Goal: Task Accomplishment & Management: Use online tool/utility

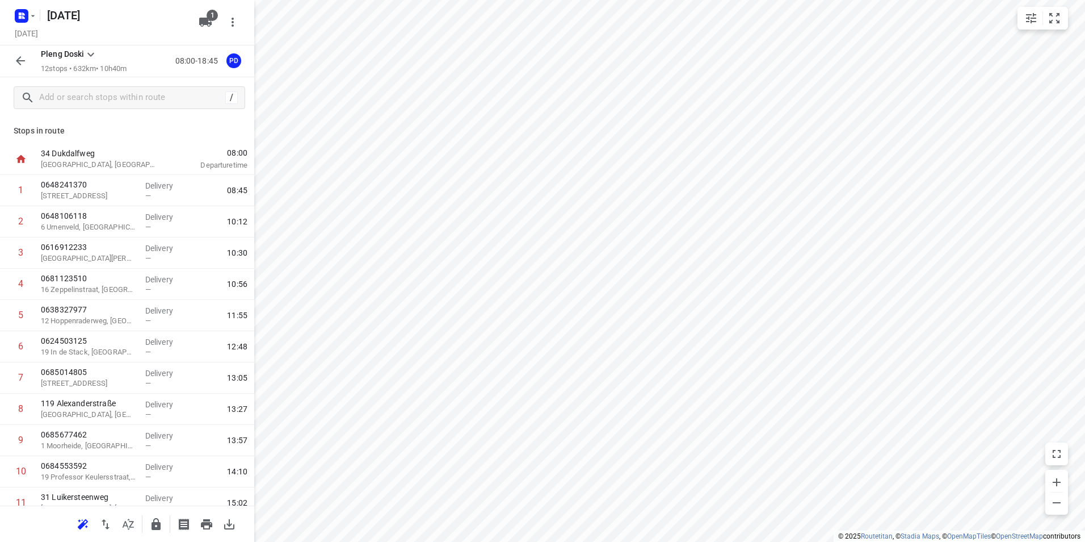
scroll to position [76, 0]
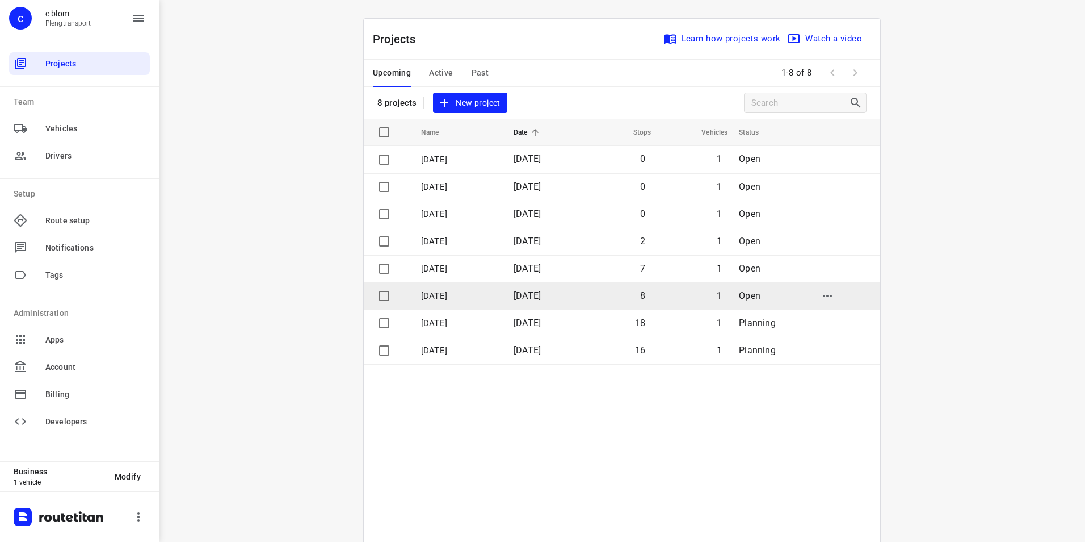
click at [541, 296] on span "03 Sep 2025" at bounding box center [527, 295] width 27 height 11
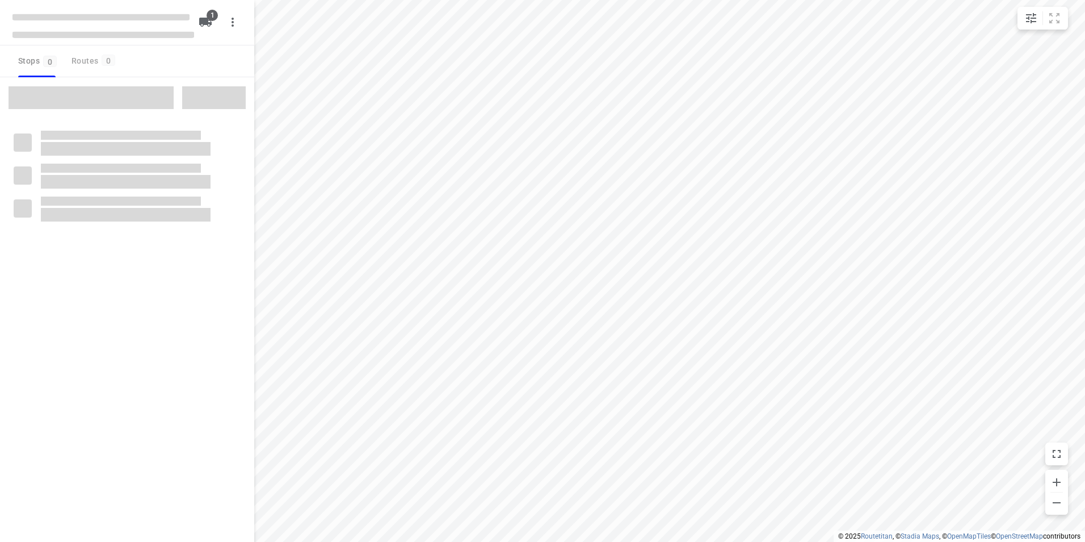
type input "distance"
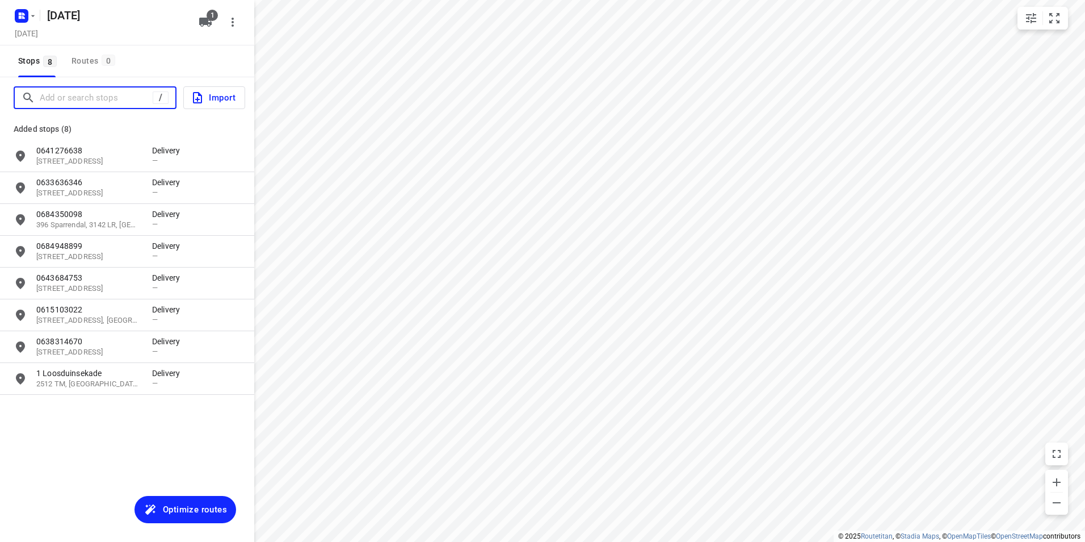
click at [91, 104] on input "Add or search stops" at bounding box center [96, 98] width 113 height 18
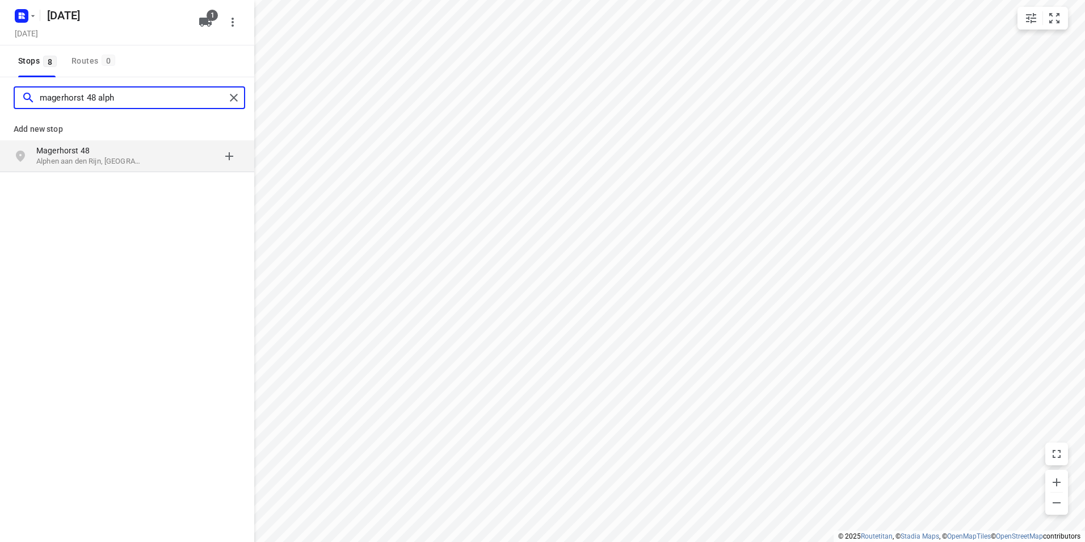
type input "magerhorst 48 alph"
click at [104, 148] on p "Magerhorst 48" at bounding box center [88, 150] width 104 height 11
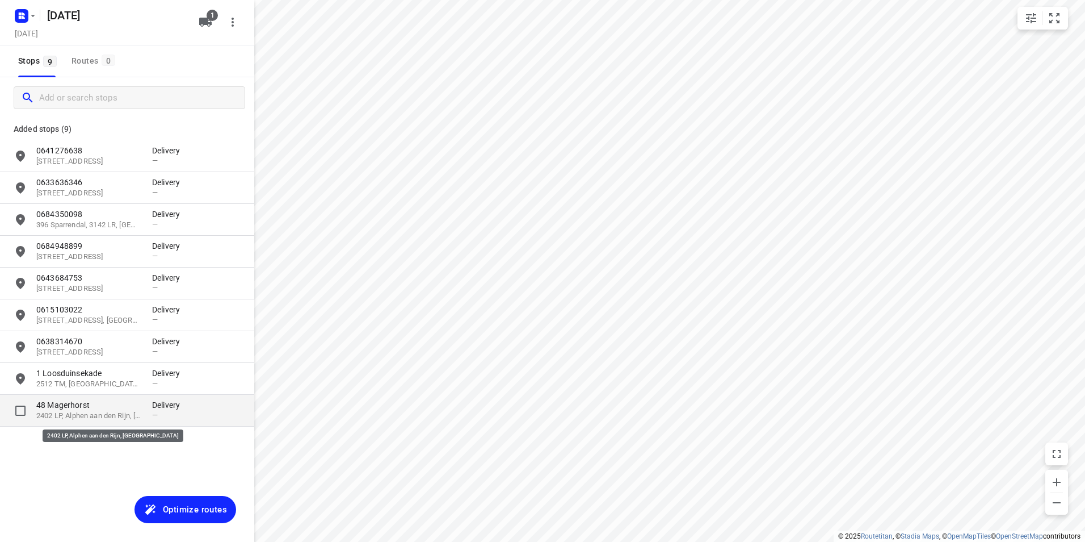
click at [115, 410] on p "2402 LP, Alphen aan den Rijn, NL" at bounding box center [88, 415] width 104 height 11
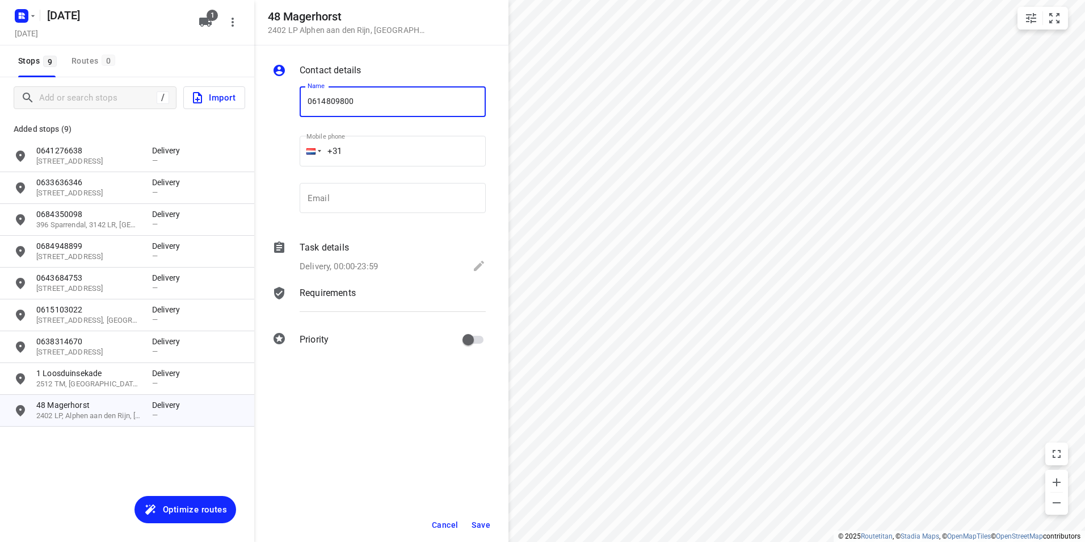
type input "0614809800"
click at [477, 522] on span "Save" at bounding box center [481, 524] width 19 height 9
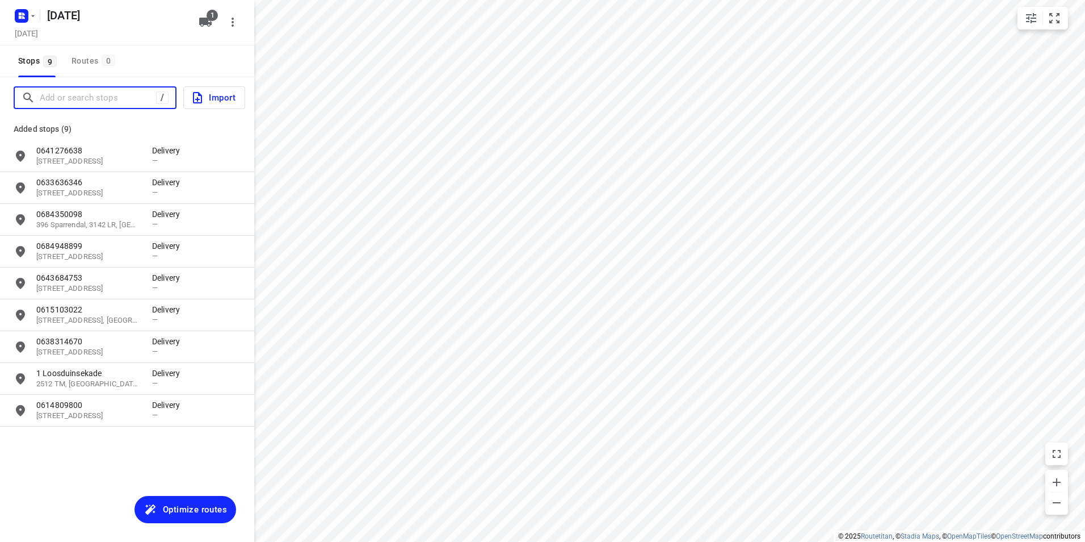
click at [100, 93] on input "Add or search stops" at bounding box center [98, 98] width 116 height 18
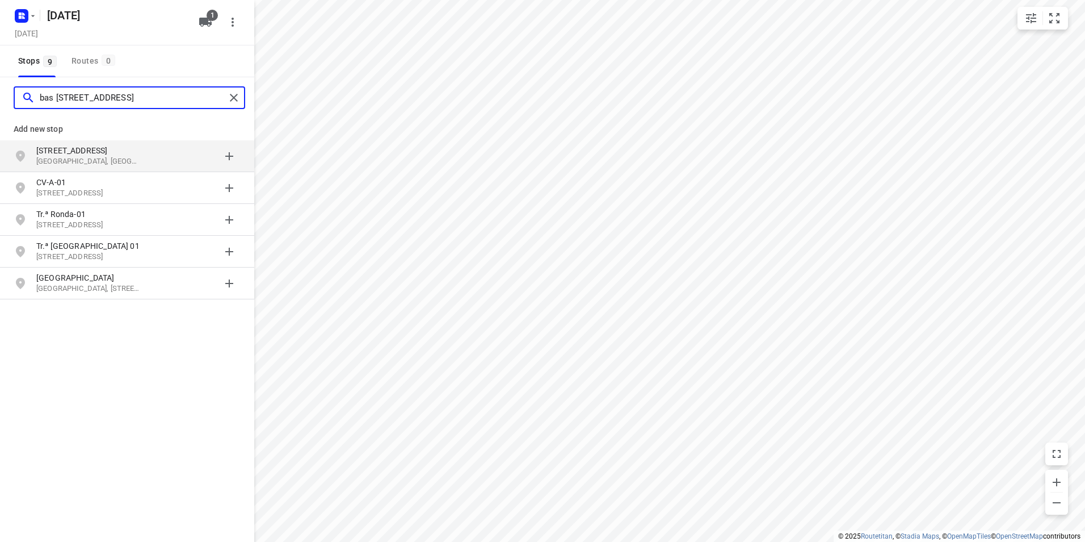
type input "bas jungeriusstraat 234-A-01"
click at [93, 160] on p "Rotterdam, Nederland" at bounding box center [88, 161] width 104 height 11
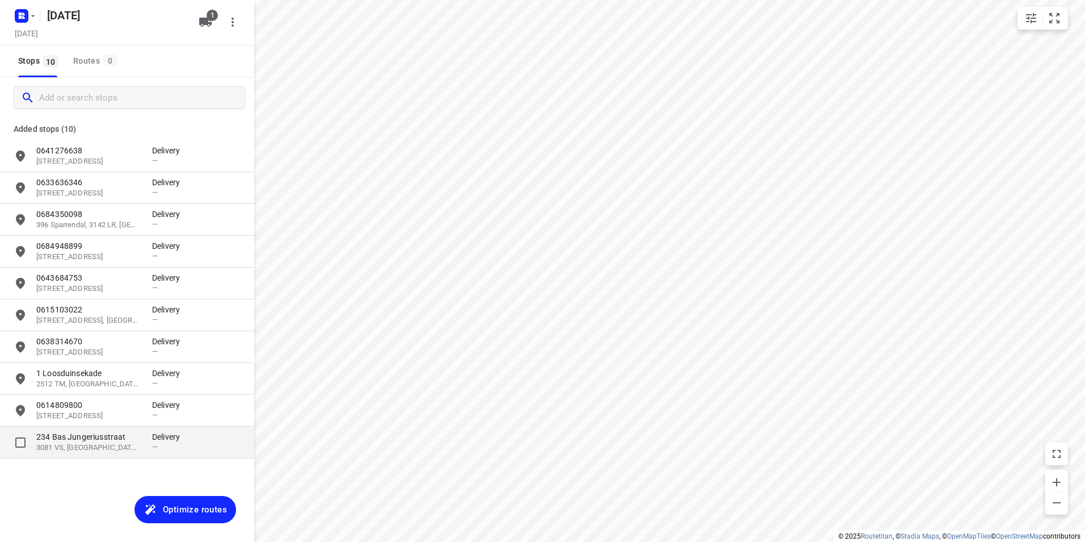
click at [152, 435] on p "234 Bas Jungeriusstraat" at bounding box center [94, 436] width 116 height 11
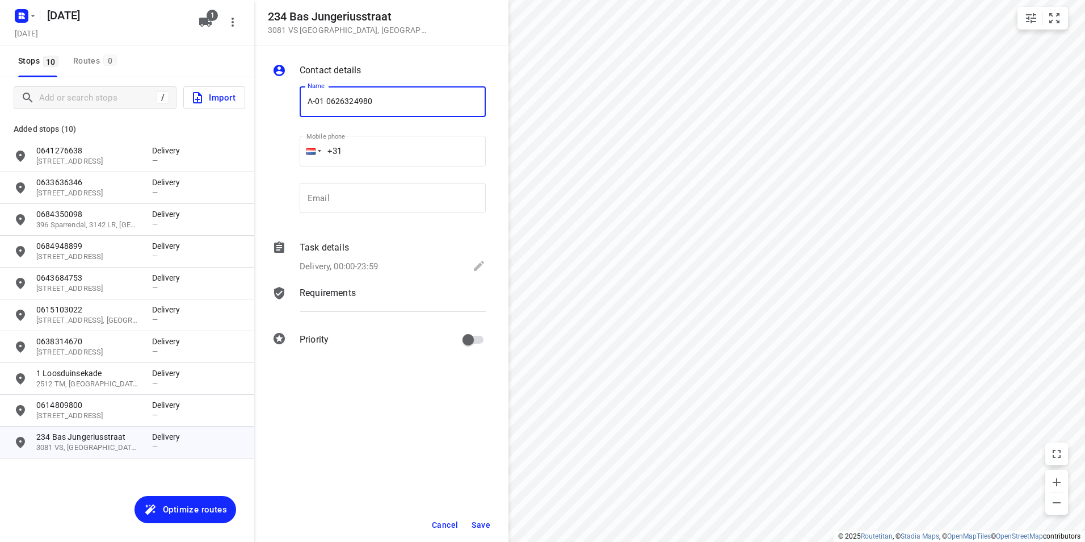
type input "A-01 0626324980"
click at [490, 523] on button "Save" at bounding box center [481, 524] width 28 height 20
